Goal: Download file/media

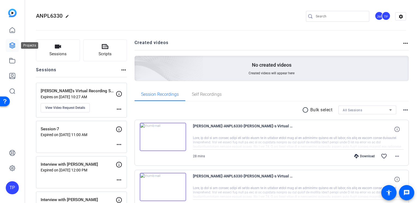
click at [13, 50] on link at bounding box center [12, 45] width 13 height 13
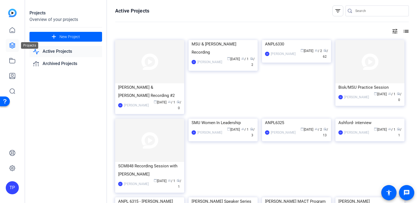
click at [13, 42] on icon at bounding box center [12, 45] width 7 height 7
click at [63, 51] on link "Active Projects" at bounding box center [65, 51] width 73 height 11
click at [54, 65] on link "Archived Projects" at bounding box center [65, 63] width 73 height 11
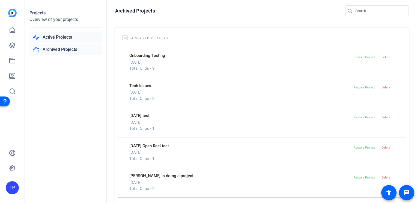
click at [55, 37] on link "Active Projects" at bounding box center [65, 37] width 73 height 11
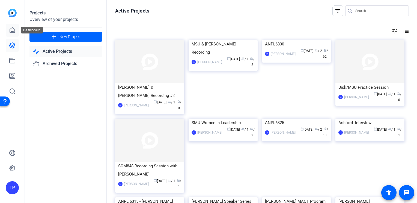
click at [10, 30] on icon at bounding box center [12, 30] width 7 height 7
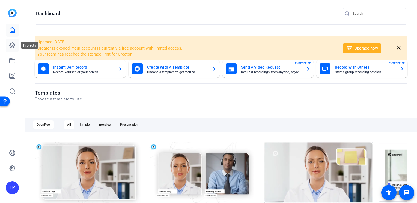
click at [9, 42] on link at bounding box center [12, 45] width 13 height 13
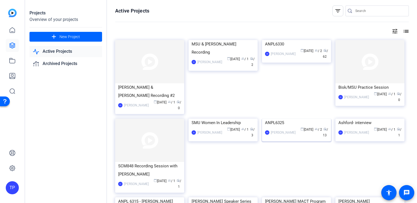
click at [290, 119] on img at bounding box center [296, 119] width 69 height 0
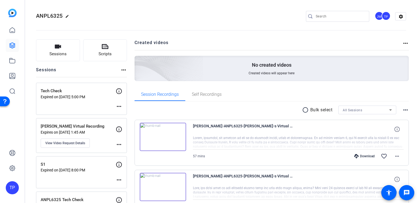
scroll to position [27, 0]
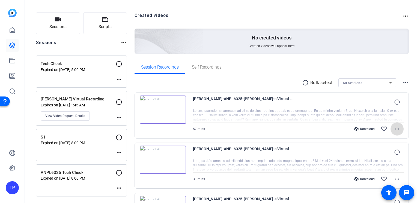
click at [391, 129] on span at bounding box center [396, 129] width 13 height 13
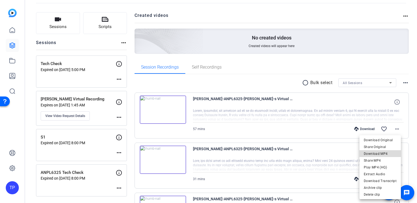
click at [382, 153] on span "Download MP4" at bounding box center [380, 154] width 33 height 7
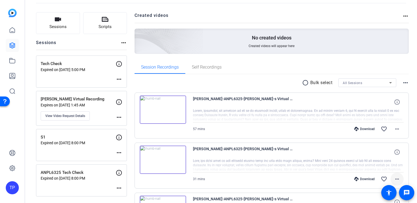
click at [394, 179] on mat-icon "more_horiz" at bounding box center [397, 179] width 7 height 7
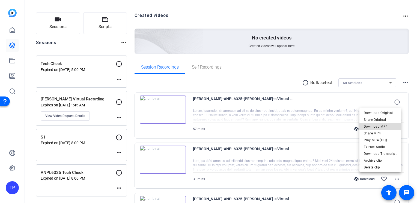
click at [382, 127] on span "Download MP4" at bounding box center [380, 127] width 33 height 7
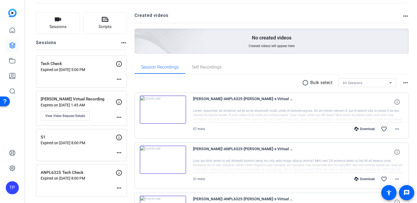
scroll to position [55, 0]
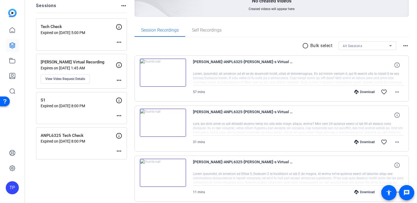
scroll to position [0, 0]
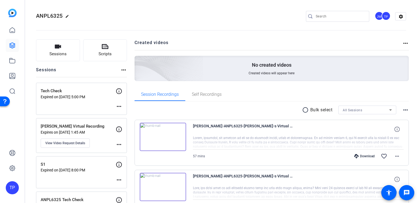
click at [50, 13] on span "ANPL6325" at bounding box center [49, 16] width 26 height 7
click at [11, 47] on icon at bounding box center [12, 45] width 5 height 5
